Goal: Transaction & Acquisition: Subscribe to service/newsletter

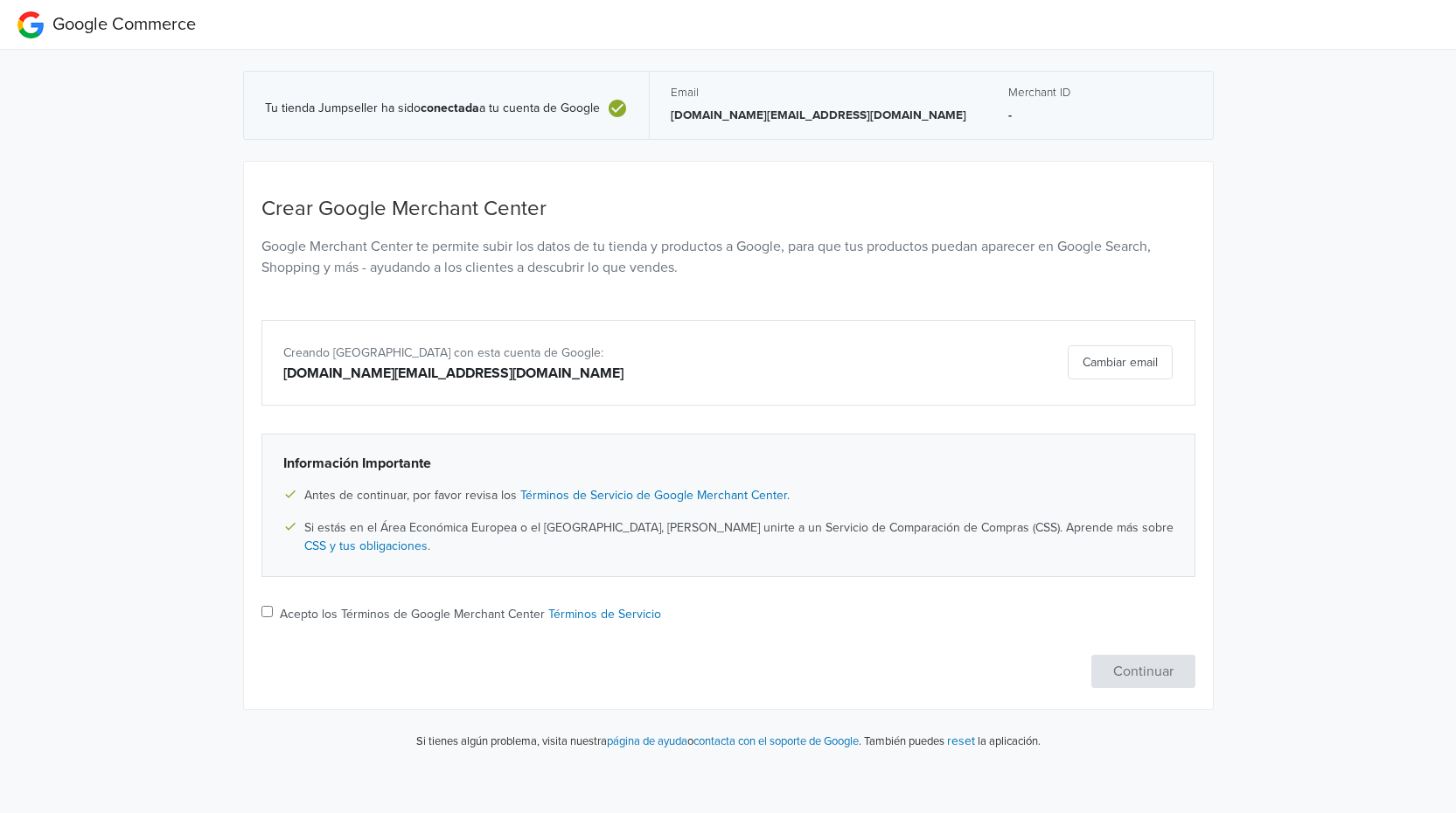
click at [261, 614] on input "Acepto los Términos de Google Merchant Center Términos de Servicio" at bounding box center [267, 611] width 12 height 12
checkbox input "true"
click at [1155, 668] on button "Continuar" at bounding box center [1143, 671] width 104 height 34
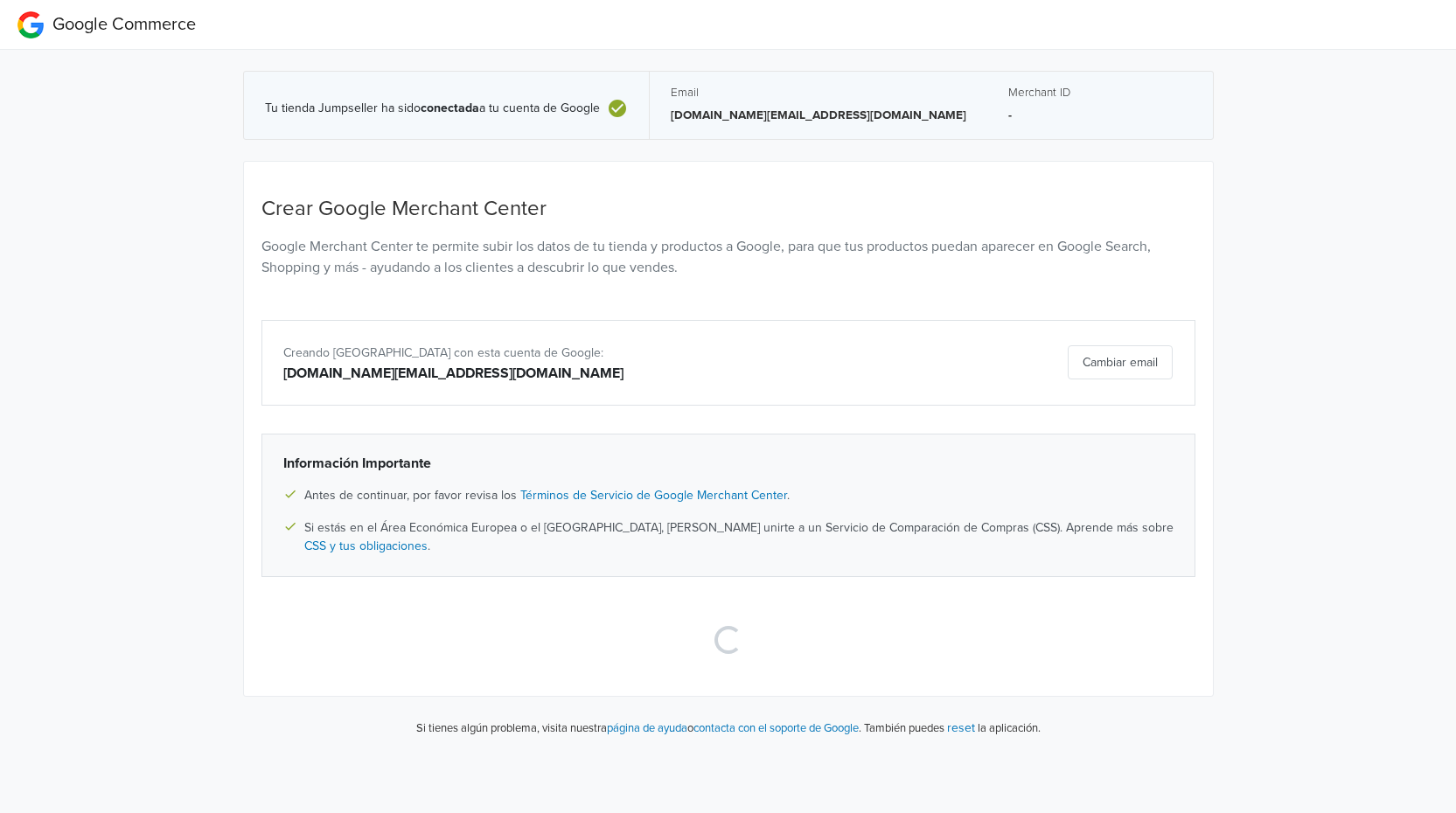
select select "cl"
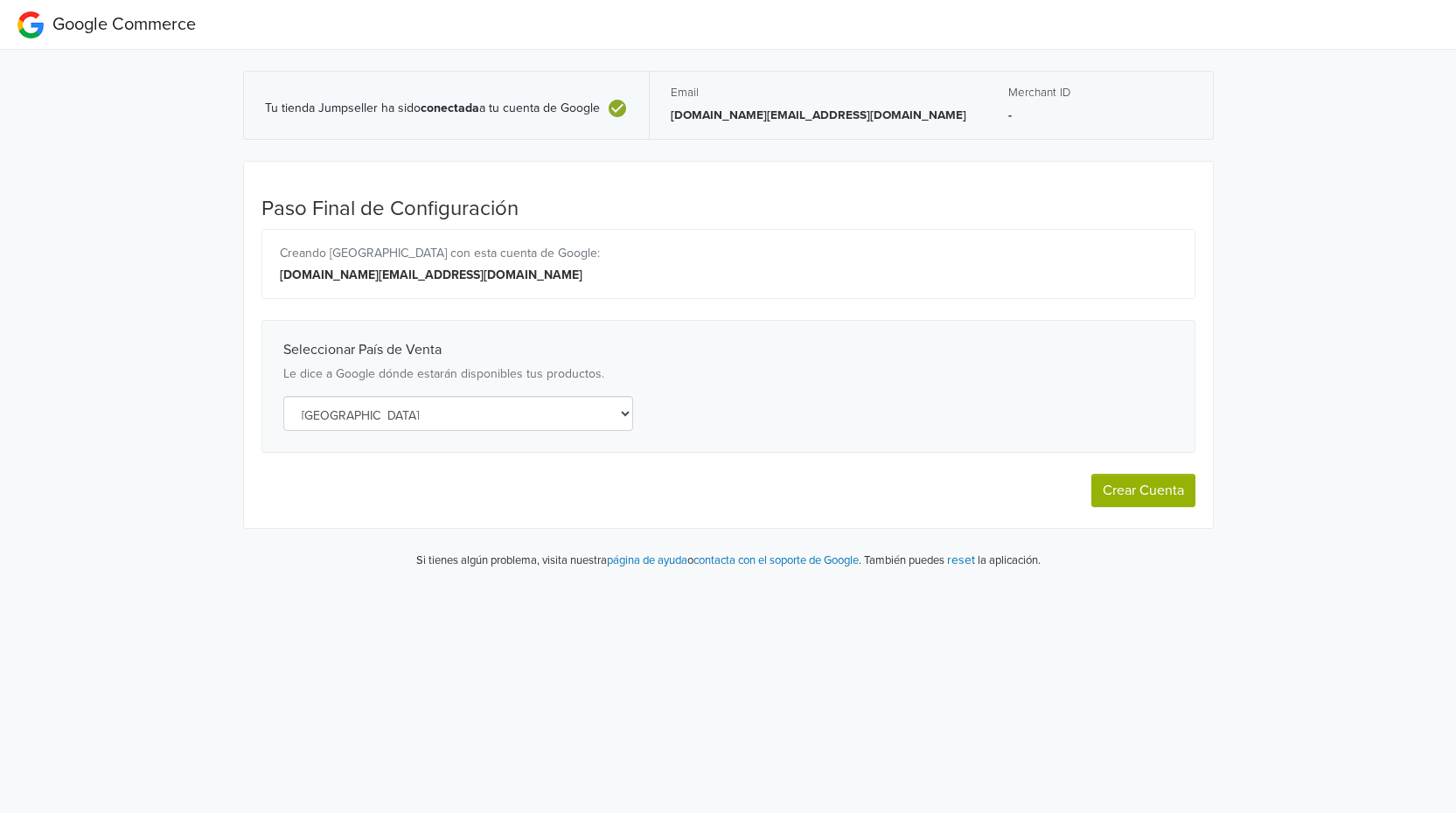
click at [1131, 488] on button "Crear Cuenta" at bounding box center [1143, 490] width 104 height 34
select select "cl"
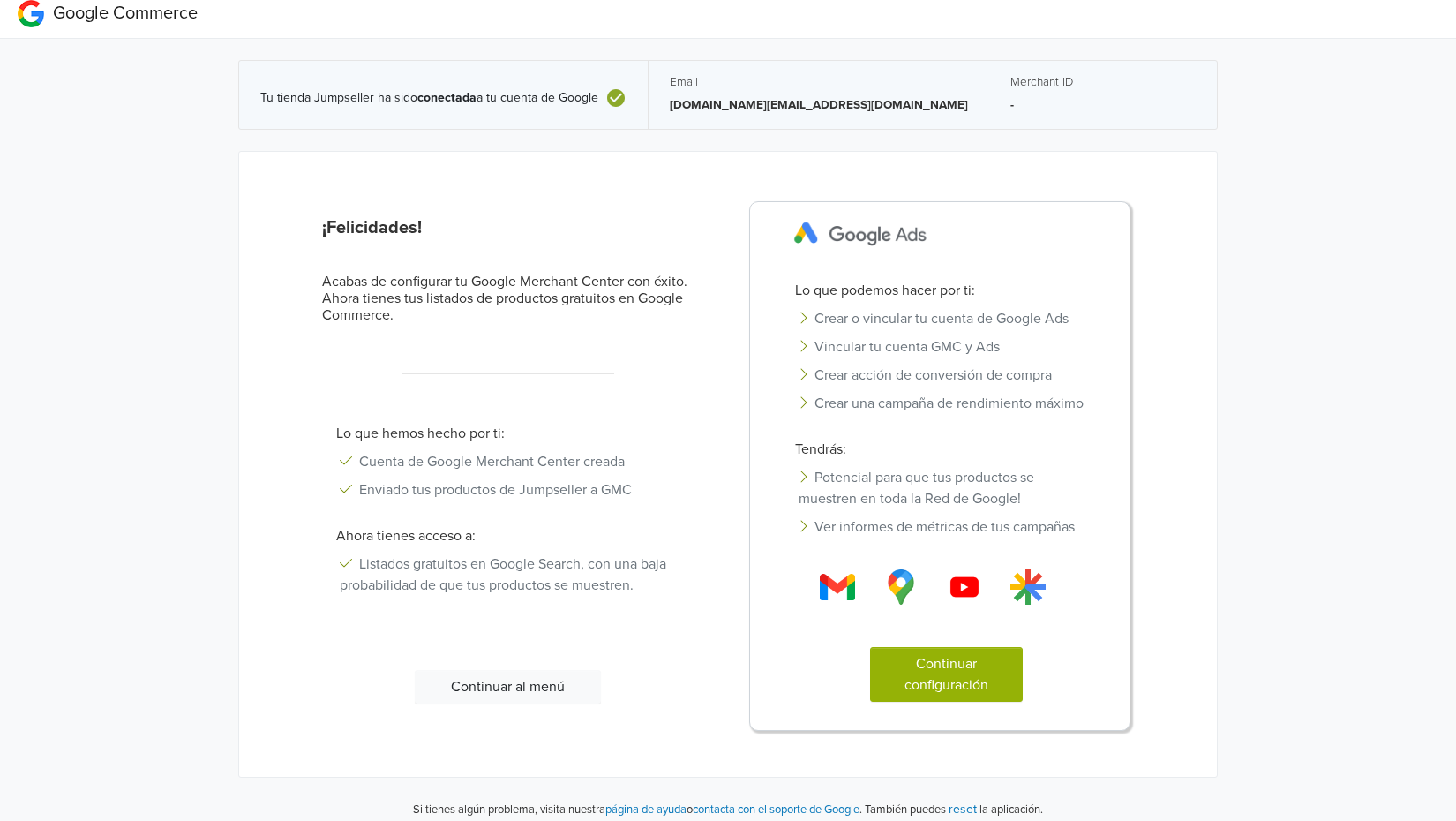
scroll to position [24, 0]
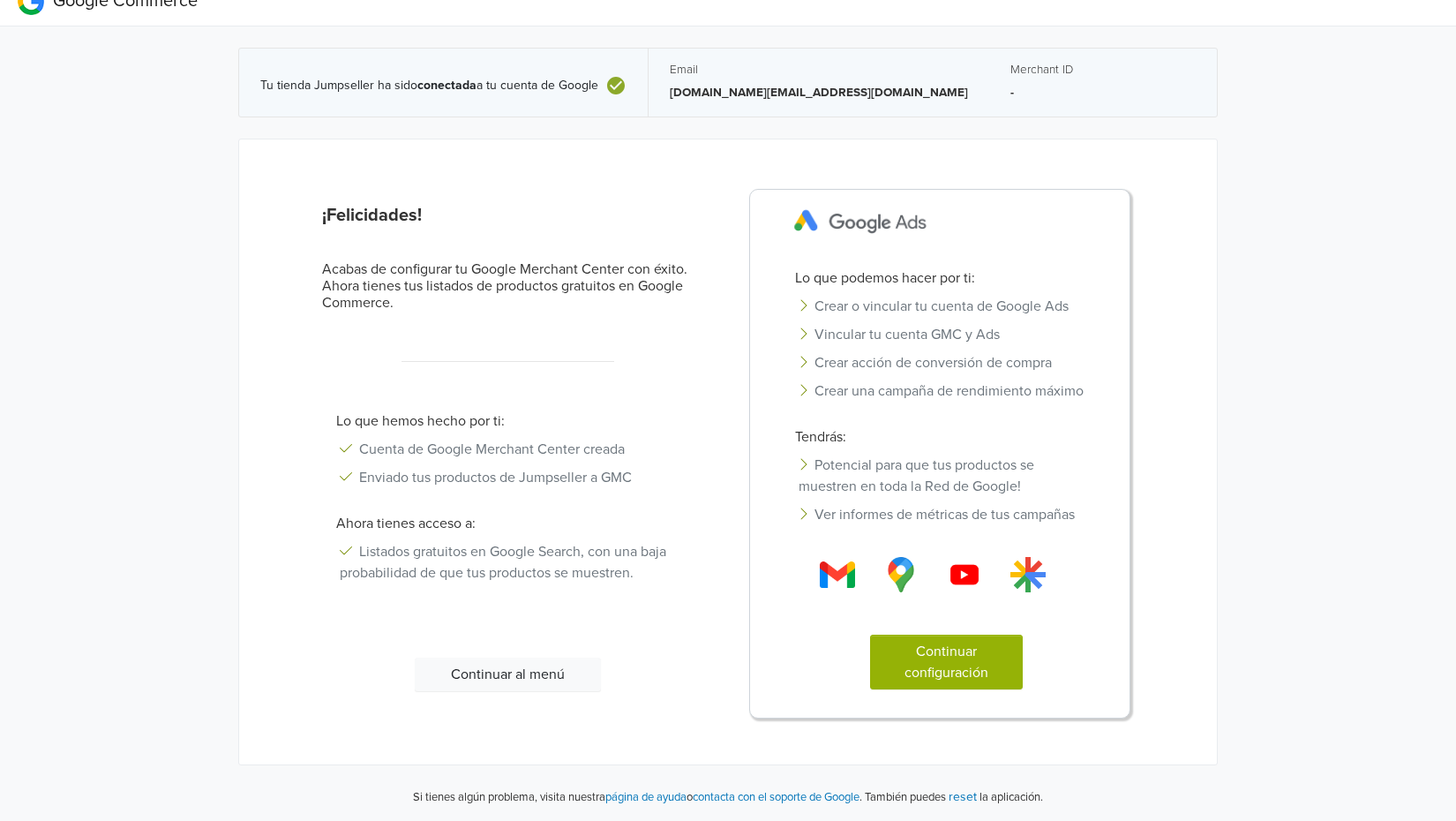
click at [536, 664] on button "Continuar al menú" at bounding box center [507, 674] width 186 height 34
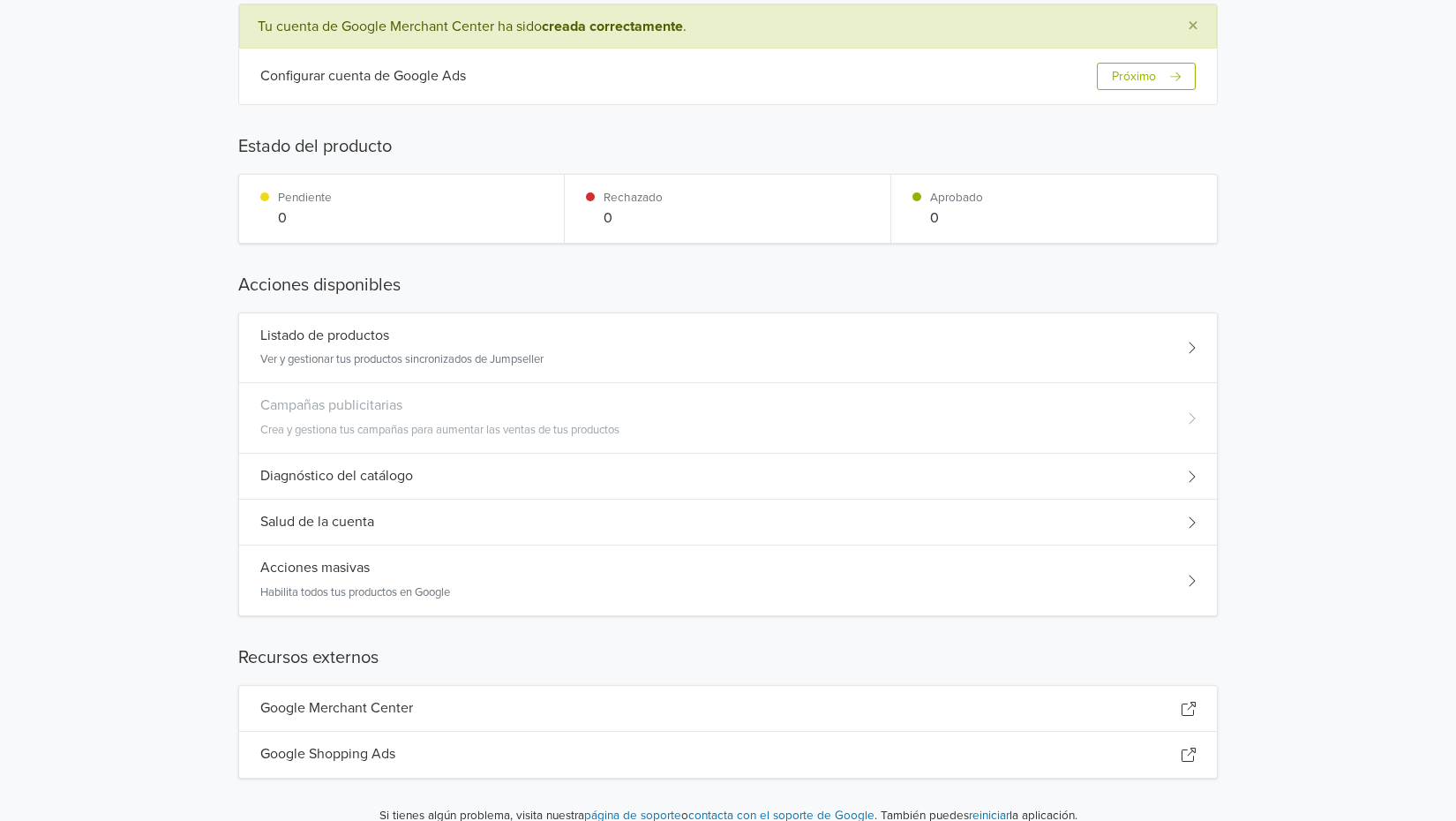
scroll to position [200, 0]
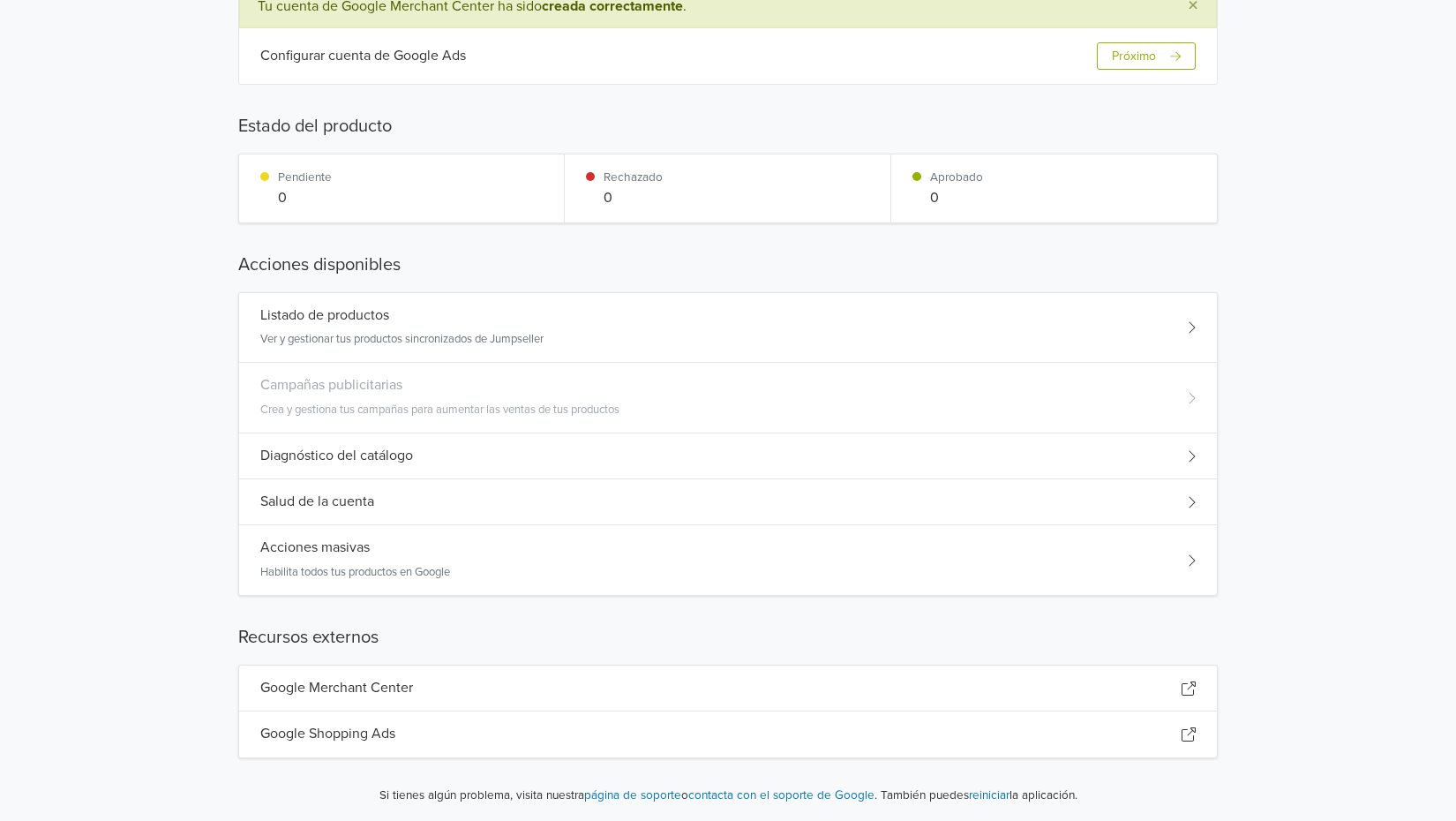
click at [699, 329] on div "Listado de productos Ver y gestionar tus productos sincronizados de Jumpseller" at bounding box center [728, 328] width 978 height 70
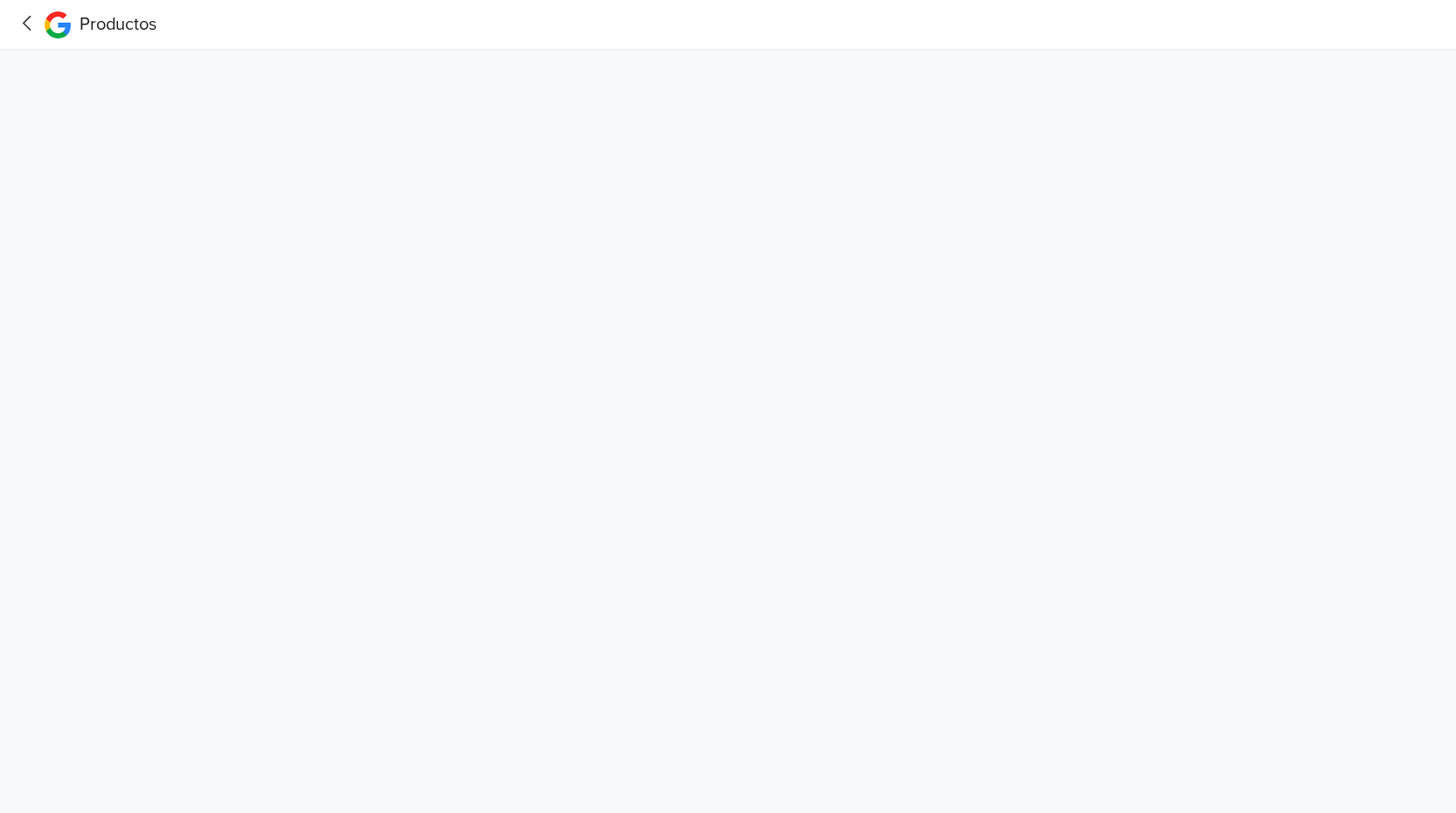
click at [25, 19] on icon at bounding box center [27, 24] width 27 height 22
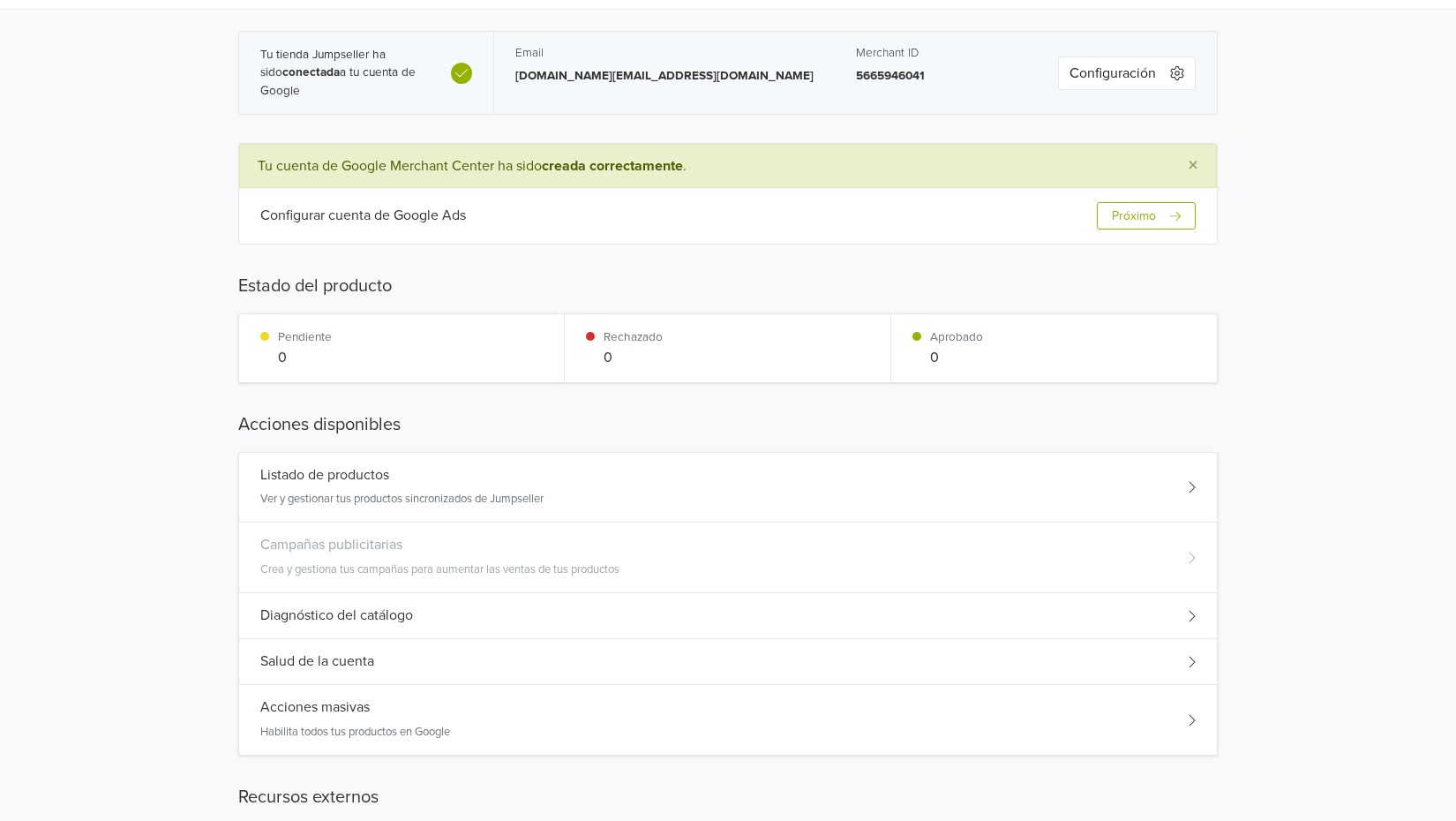
scroll to position [28, 0]
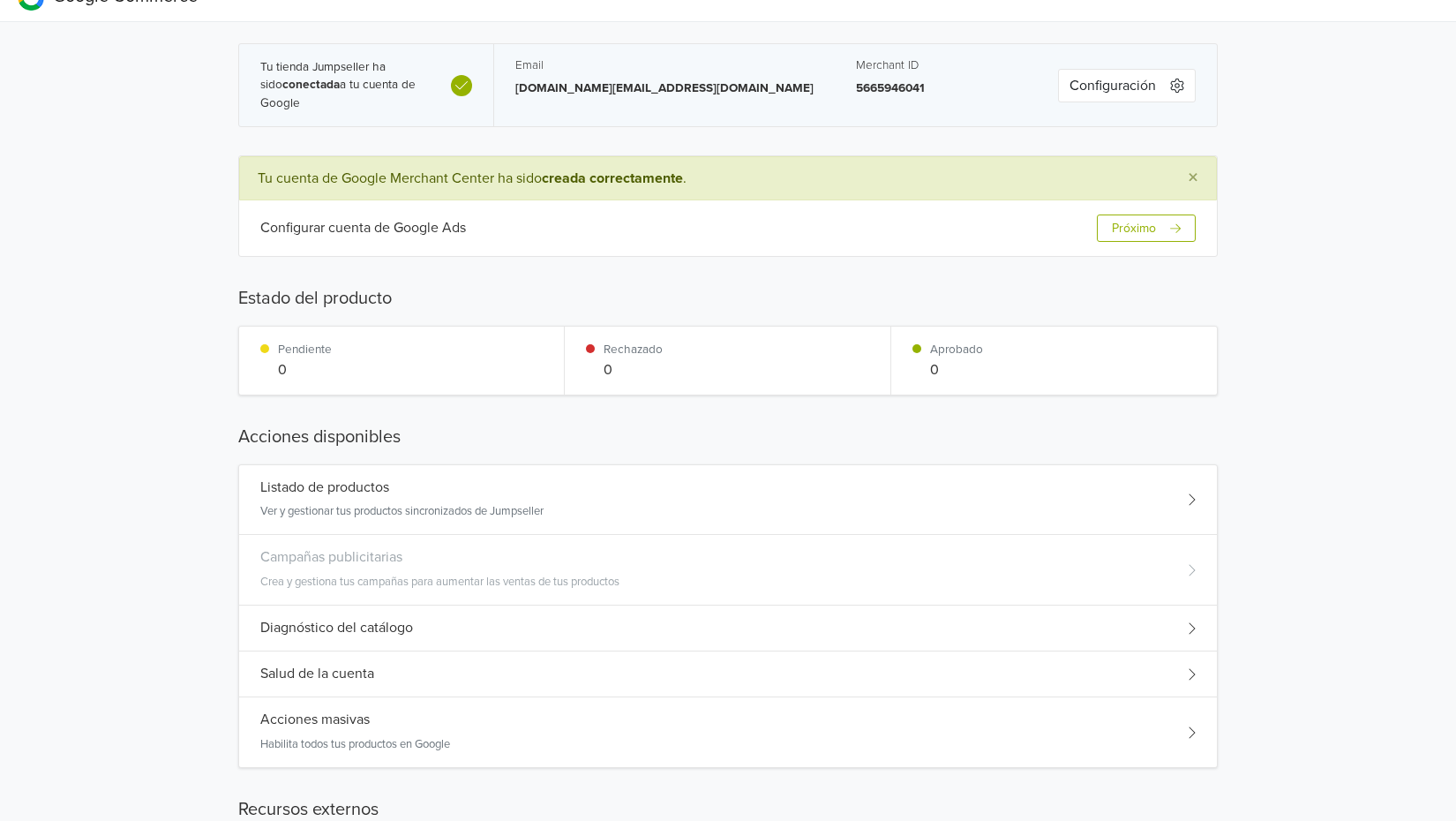
click at [1135, 226] on button "Próximo" at bounding box center [1147, 228] width 99 height 27
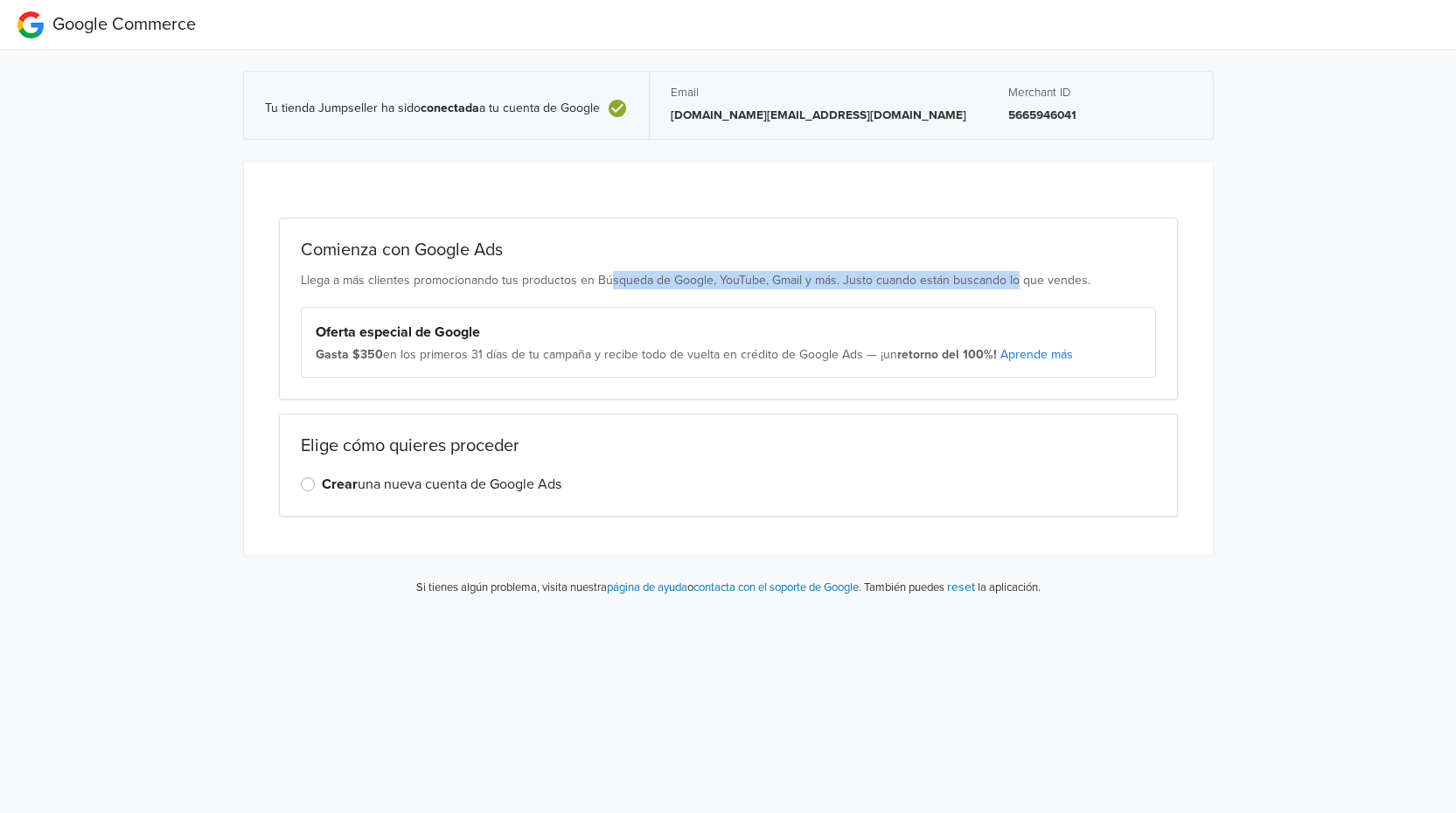
drag, startPoint x: 619, startPoint y: 275, endPoint x: 1099, endPoint y: 271, distance: 480.0
click at [1011, 271] on p "Llega a más clientes promocionando tus productos en Búsqueda de Google, YouTube…" at bounding box center [728, 280] width 855 height 18
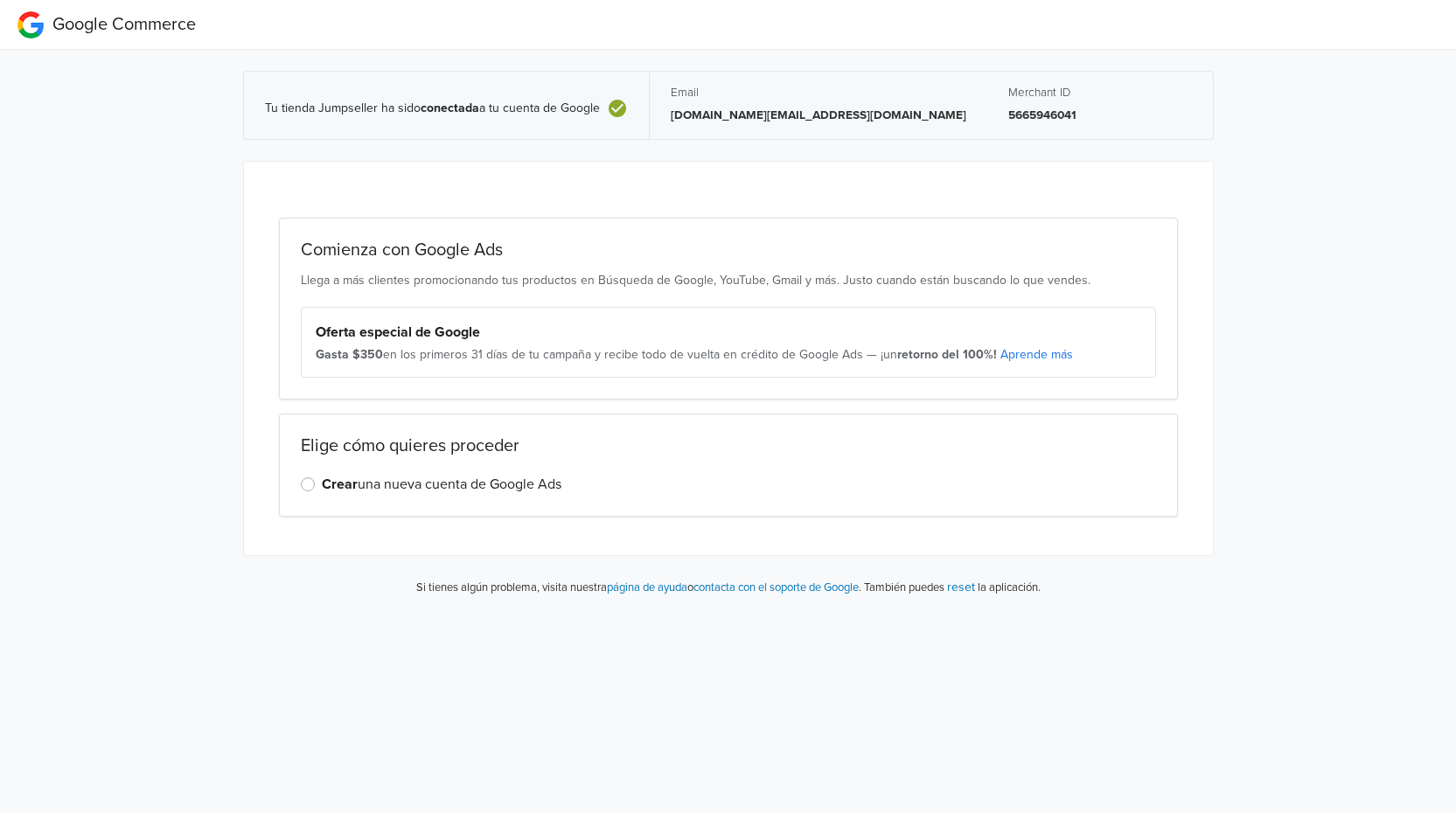
click at [1372, 271] on div "Tu tienda Jumpseller ha sido conectada a tu cuenta de Google Email [DOMAIN_NAME…" at bounding box center [728, 330] width 1482 height 561
drag, startPoint x: 852, startPoint y: 282, endPoint x: 1084, endPoint y: 268, distance: 232.4
click at [1084, 268] on div "Comienza con Google Ads Llega a más clientes promocionando tus productos en Bús…" at bounding box center [728, 309] width 898 height 183
click at [1335, 257] on div "Tu tienda Jumpseller ha sido conectada a tu cuenta de Google Email [DOMAIN_NAME…" at bounding box center [728, 330] width 1482 height 561
click at [315, 483] on div "Crear una nueva cuenta de Google Ads" at bounding box center [728, 484] width 855 height 21
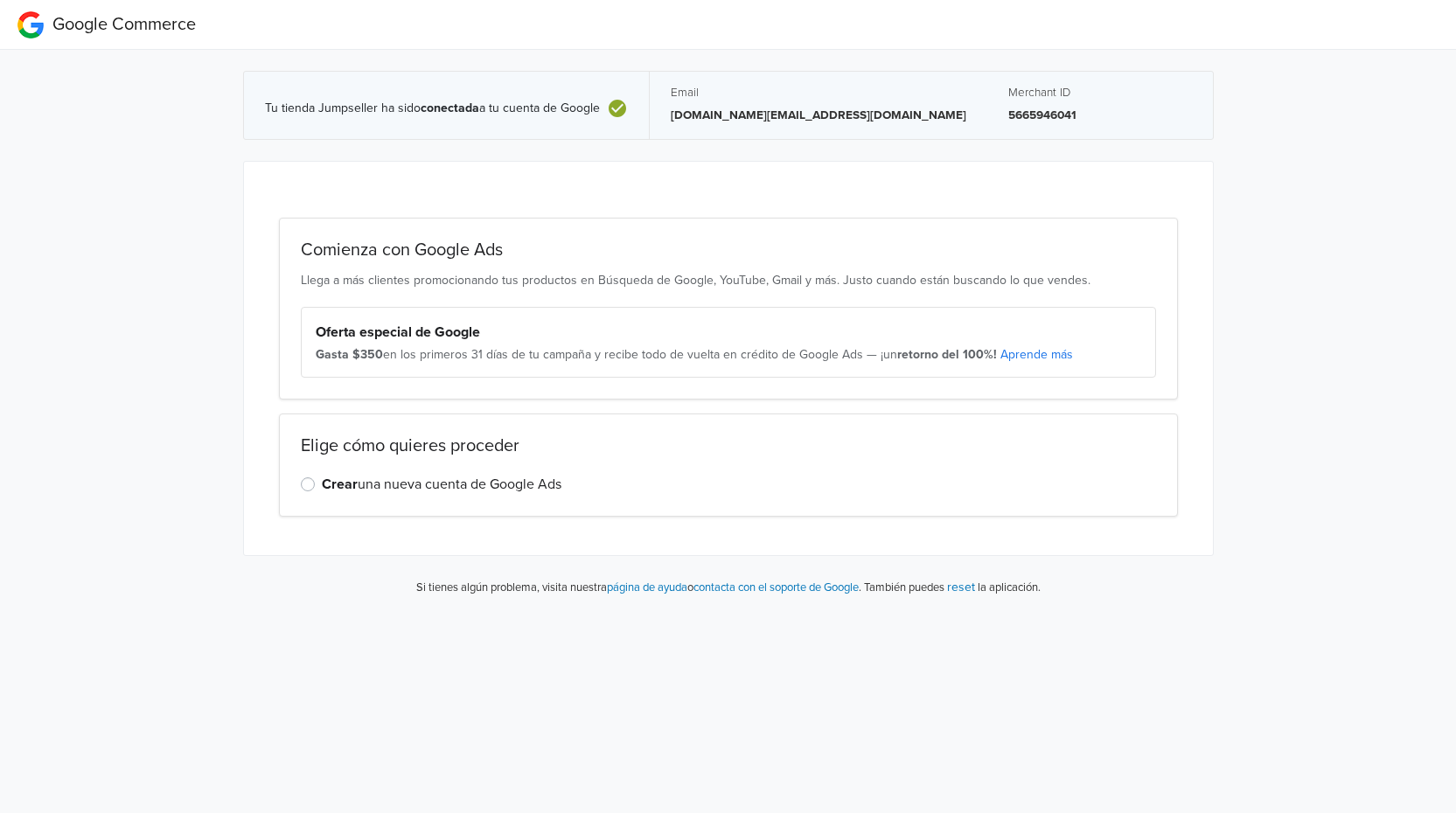
click at [322, 482] on label "Crear una nueva cuenta de Google Ads" at bounding box center [442, 484] width 239 height 21
click at [0, 0] on input "Crear una nueva cuenta de Google Ads" at bounding box center [0, 0] width 0 height 0
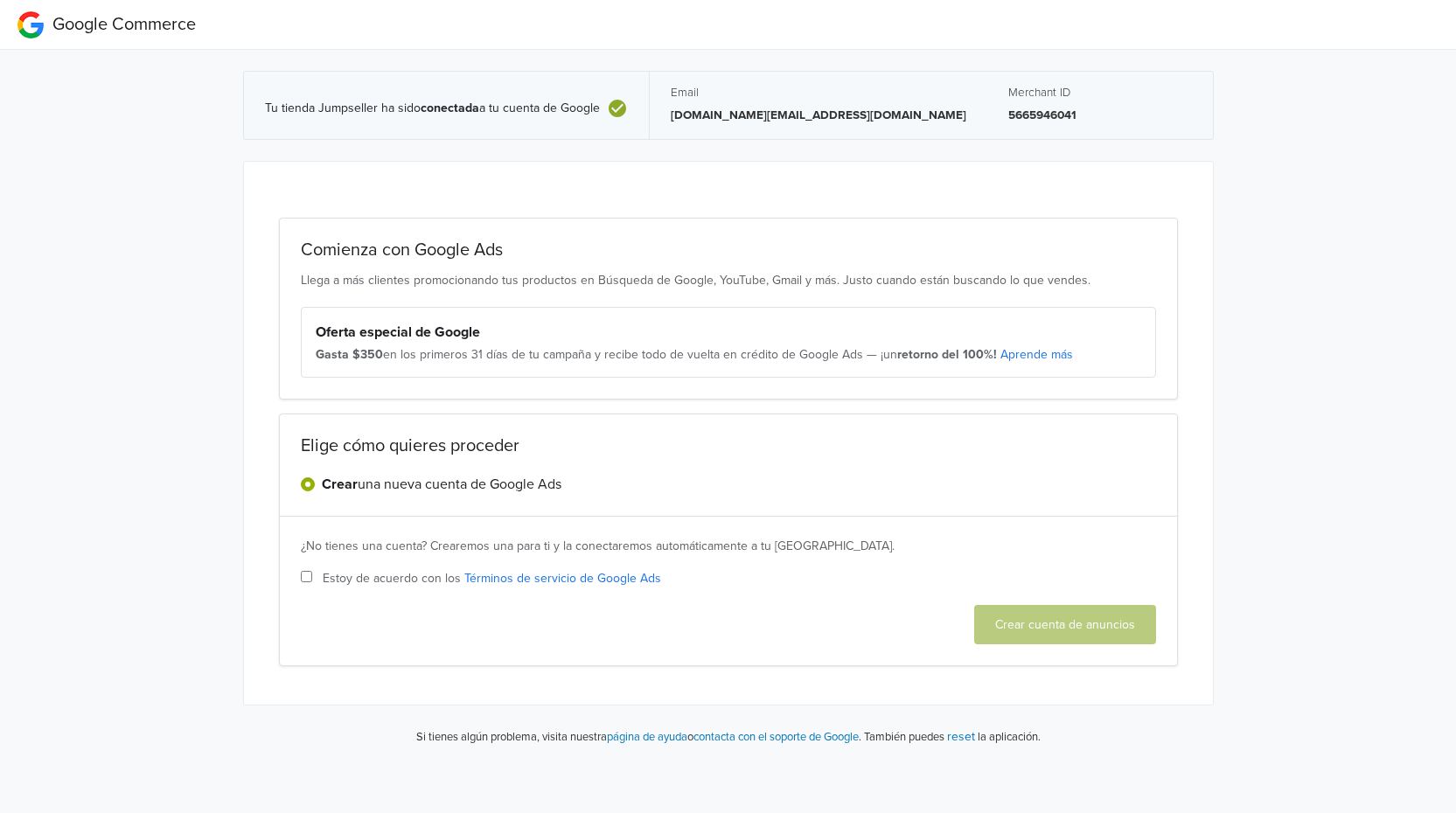
click at [306, 579] on input "Estoy de acuerdo con los Términos de servicio de Google Ads" at bounding box center [306, 576] width 12 height 12
checkbox input "true"
click at [1034, 631] on button "Crear cuenta de anuncios" at bounding box center [1064, 624] width 182 height 39
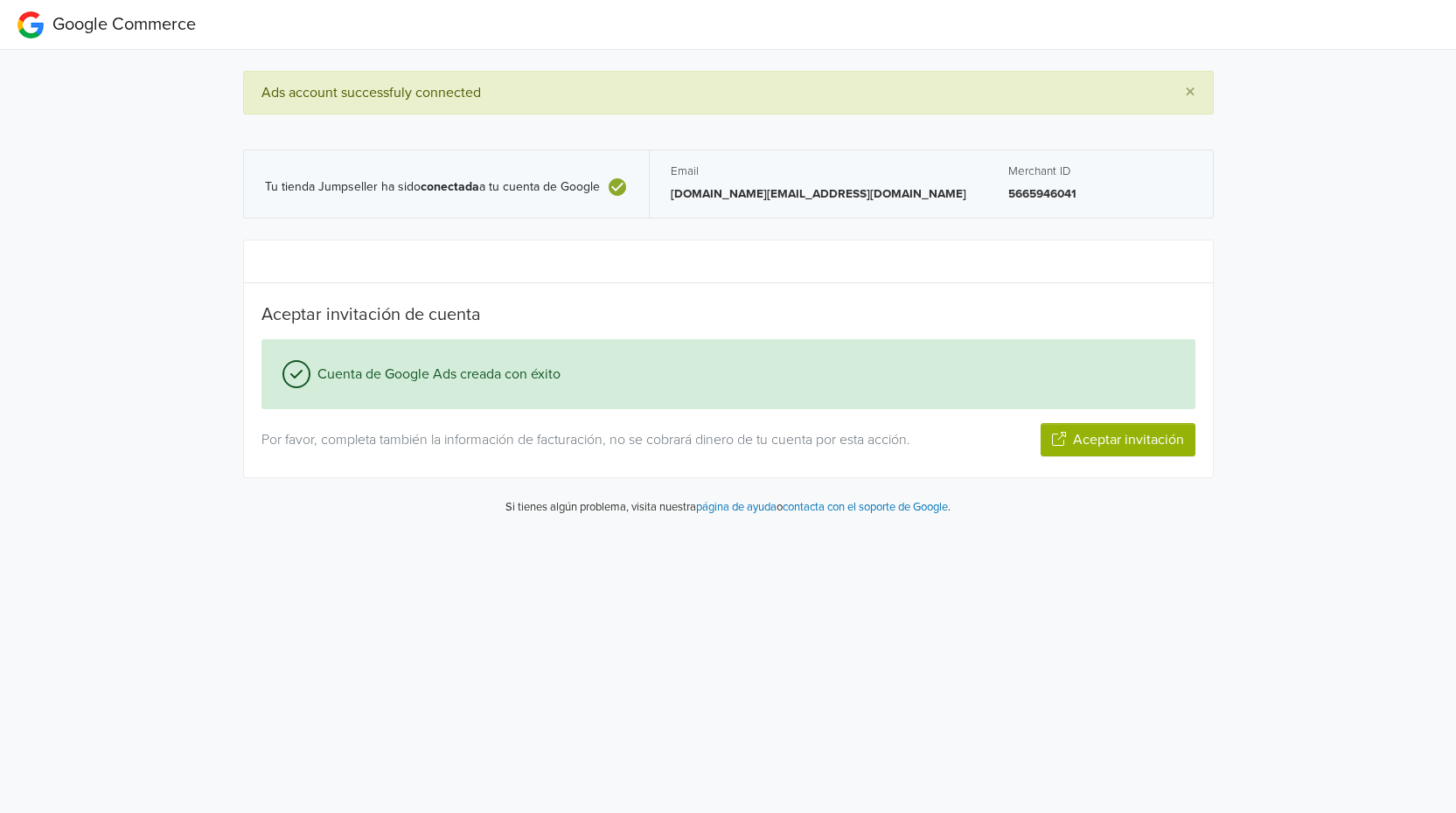
click at [1083, 440] on button "Aceptar invitación" at bounding box center [1118, 440] width 155 height 34
click at [1153, 435] on button "Siguiente paso" at bounding box center [1138, 440] width 113 height 34
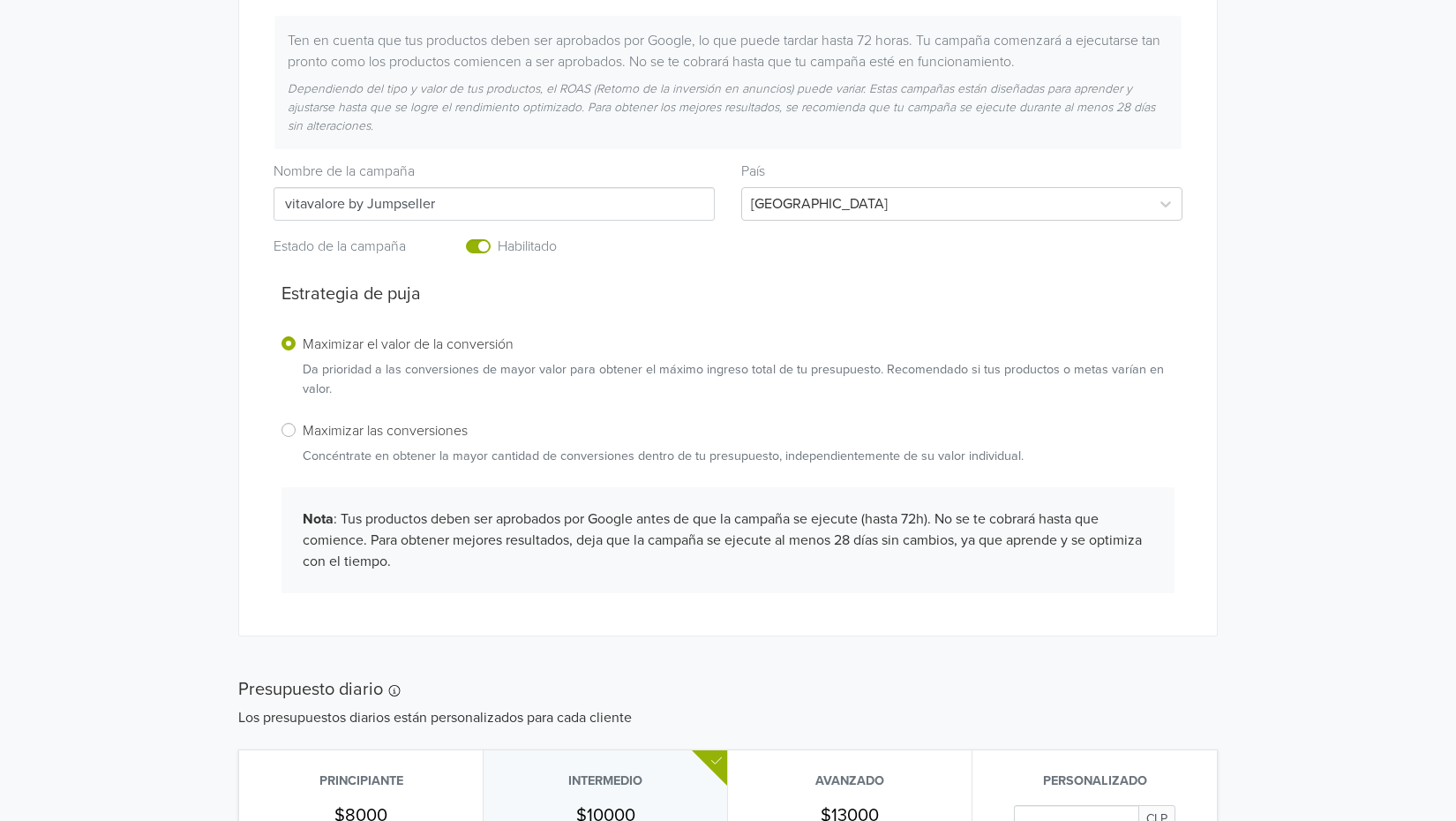
scroll to position [347, 0]
click at [498, 240] on label "Enabled or pause your campaign" at bounding box center [498, 240] width 0 height 0
click at [0, 0] on input "checkbox" at bounding box center [0, 0] width 0 height 0
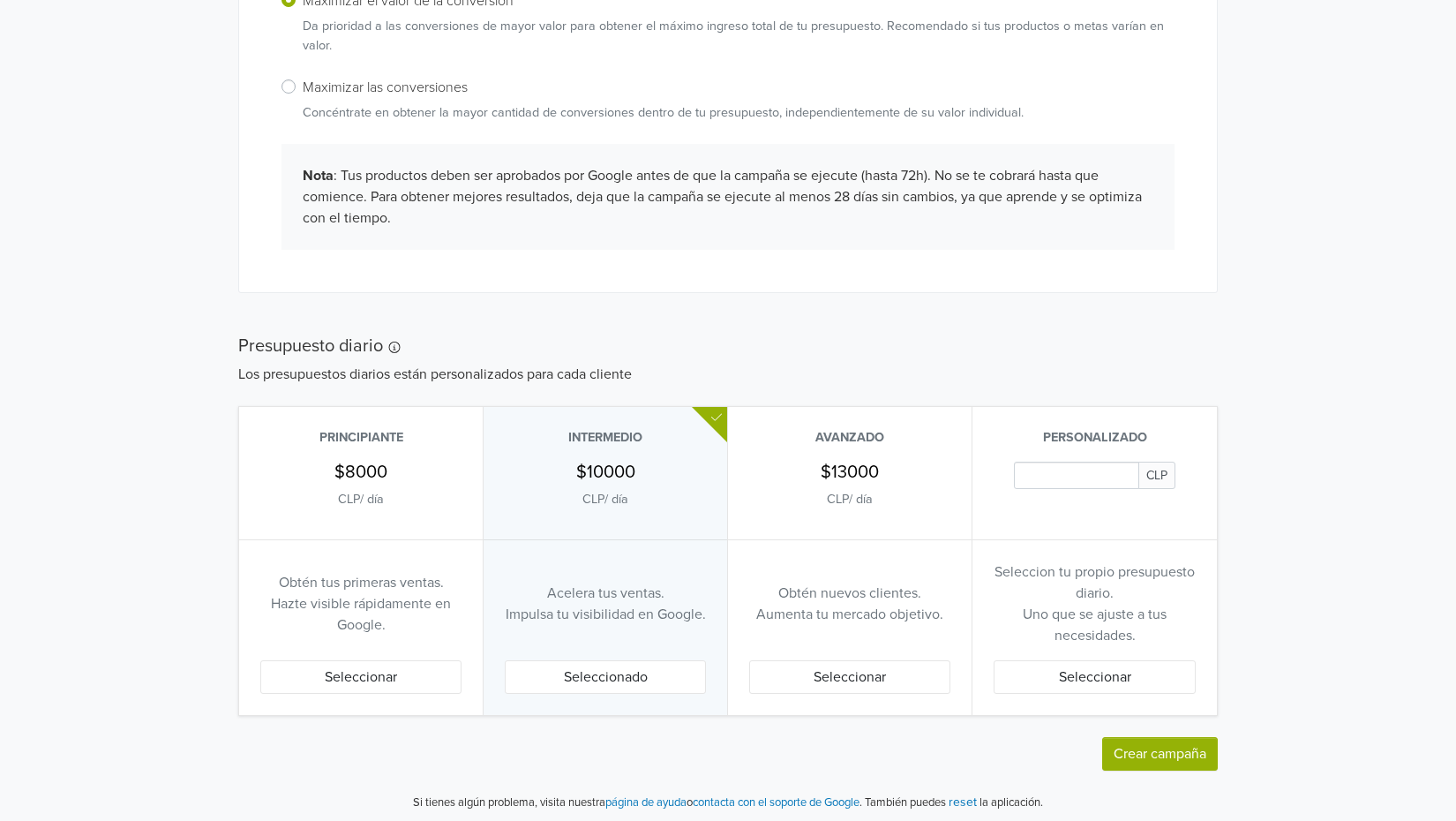
scroll to position [700, 0]
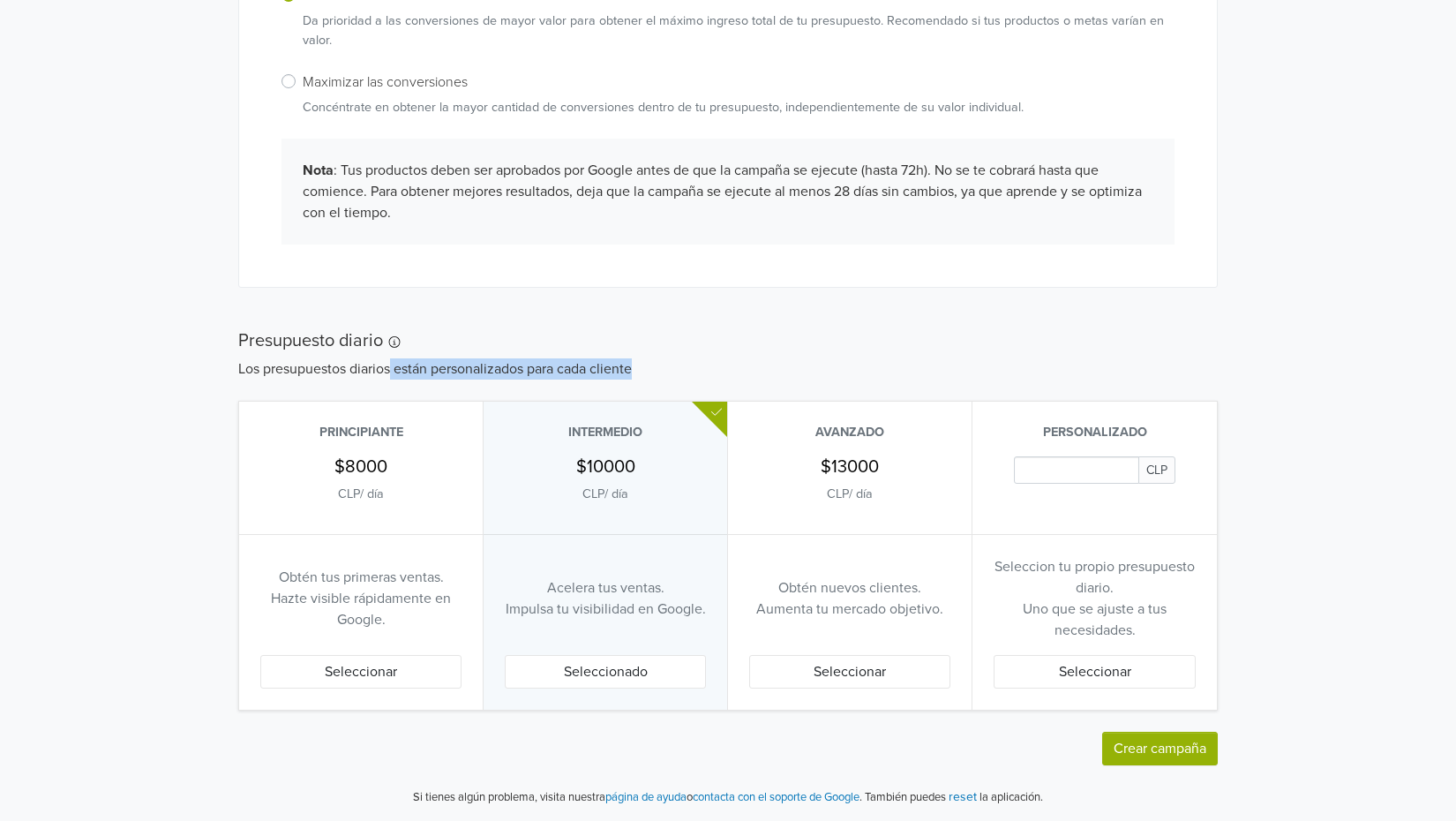
drag, startPoint x: 407, startPoint y: 368, endPoint x: 714, endPoint y: 365, distance: 307.0
click at [714, 365] on p "Los presupuestos diarios están personalizados para cada cliente" at bounding box center [728, 369] width 979 height 21
click at [809, 359] on p "Los presupuestos diarios están personalizados para cada cliente" at bounding box center [728, 369] width 979 height 21
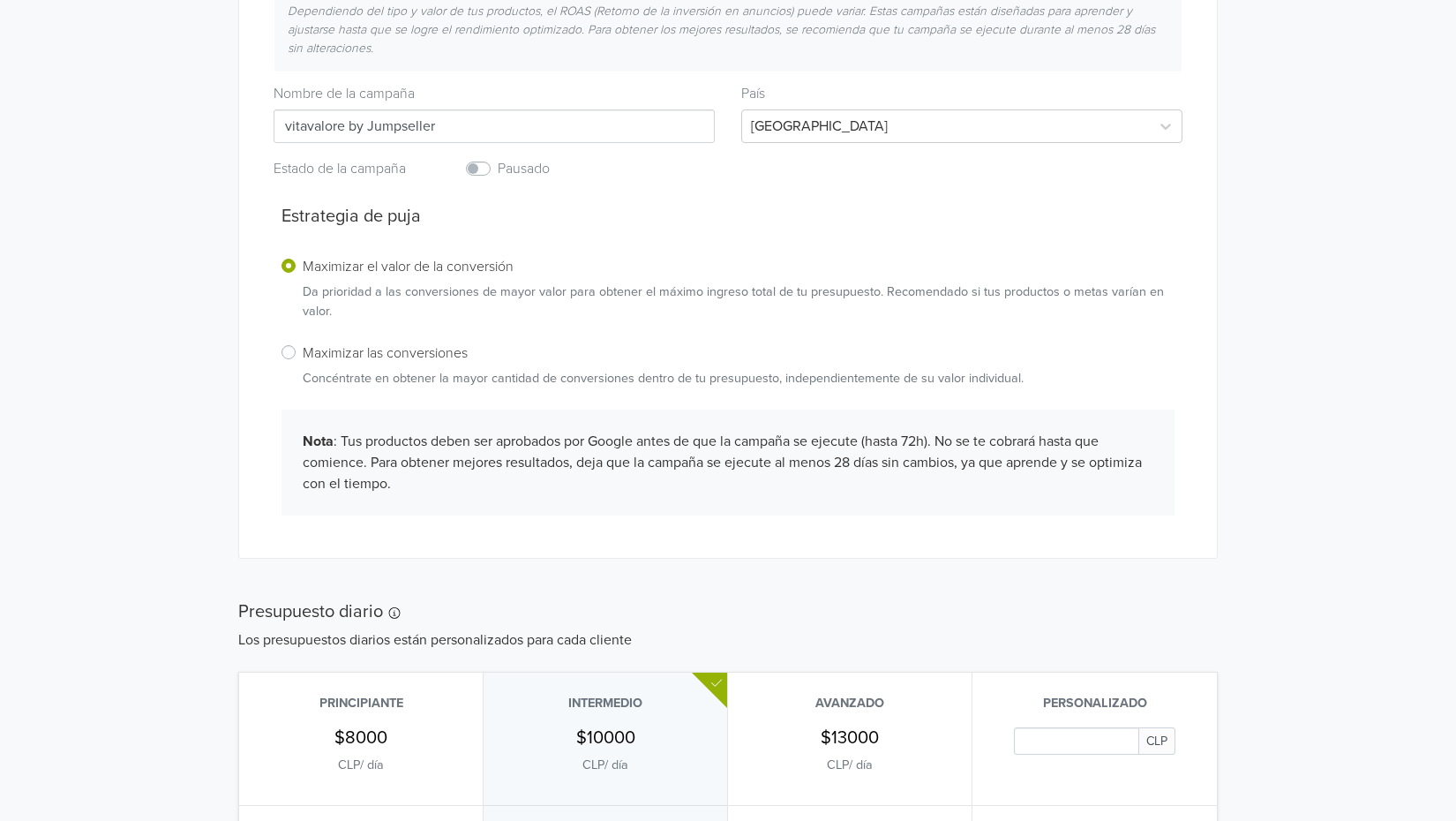
scroll to position [259, 0]
